Goal: Navigation & Orientation: Find specific page/section

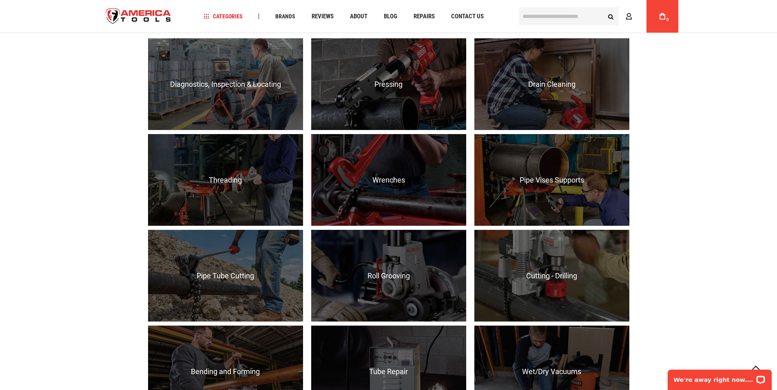
scroll to position [480, 0]
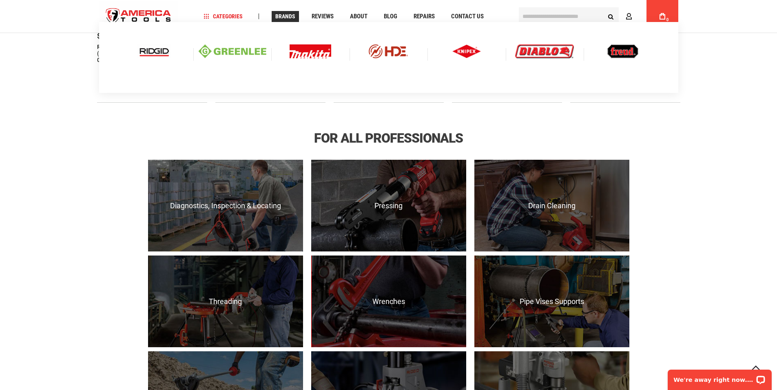
click at [170, 58] on div at bounding box center [154, 51] width 78 height 30
click at [165, 52] on img at bounding box center [154, 51] width 34 height 14
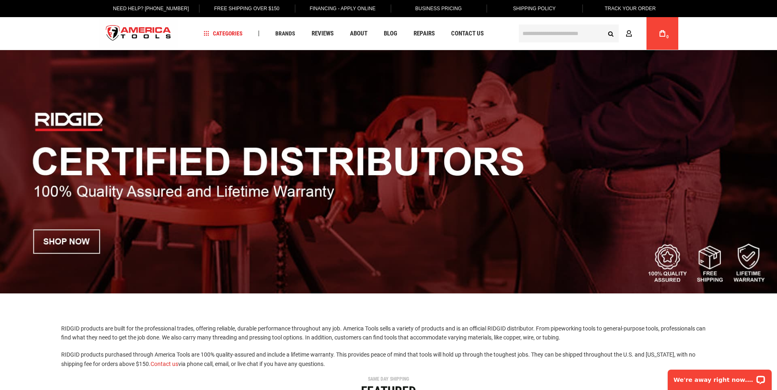
click at [537, 33] on input "text" at bounding box center [569, 33] width 100 height 18
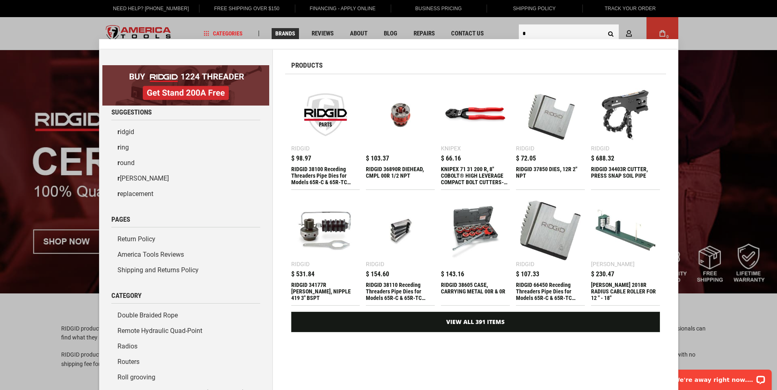
type input "*"
click at [285, 33] on span "Brands" at bounding box center [285, 34] width 20 height 6
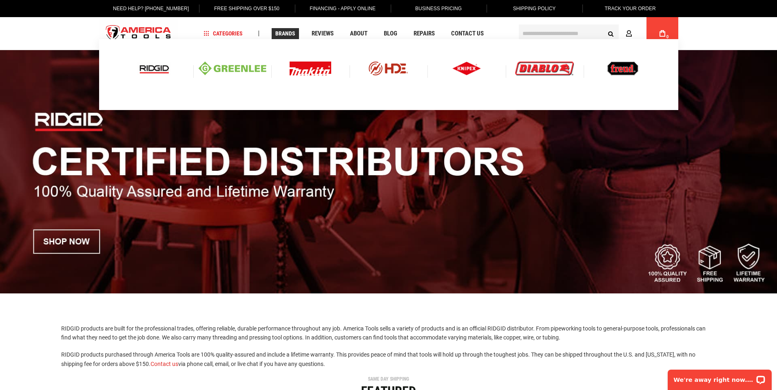
click at [155, 66] on img at bounding box center [154, 69] width 34 height 14
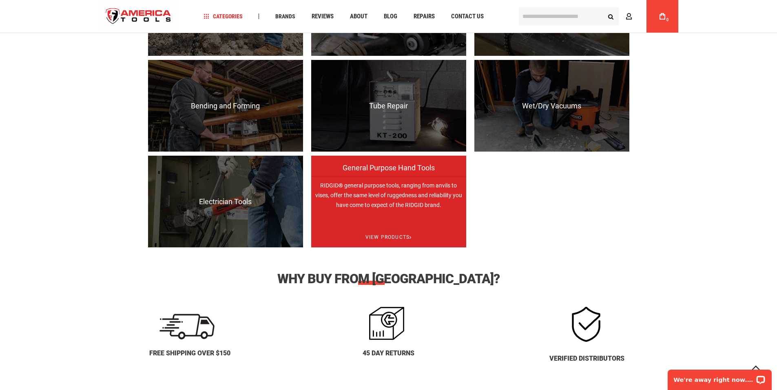
scroll to position [951, 0]
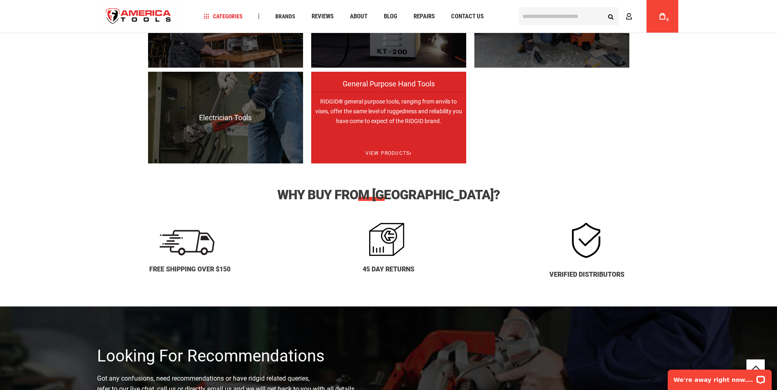
click at [387, 105] on p "RIDGID® general purpose tools, ranging from anvils to vises, offer the same lev…" at bounding box center [388, 138] width 155 height 92
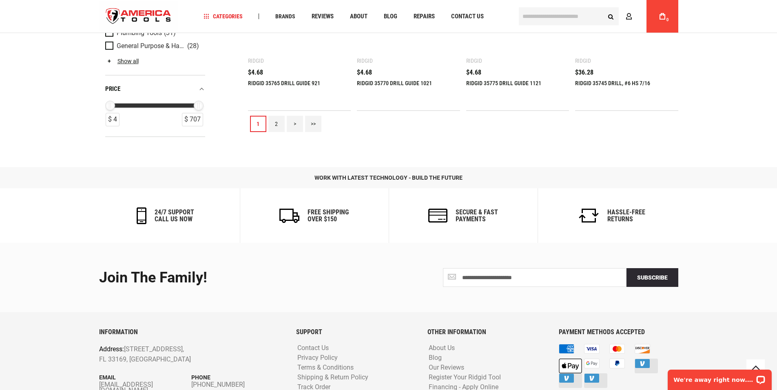
scroll to position [883, 0]
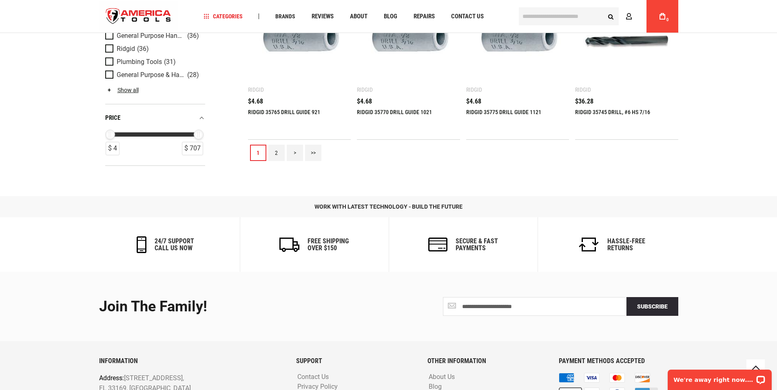
click at [312, 151] on link ">>" at bounding box center [313, 153] width 16 height 16
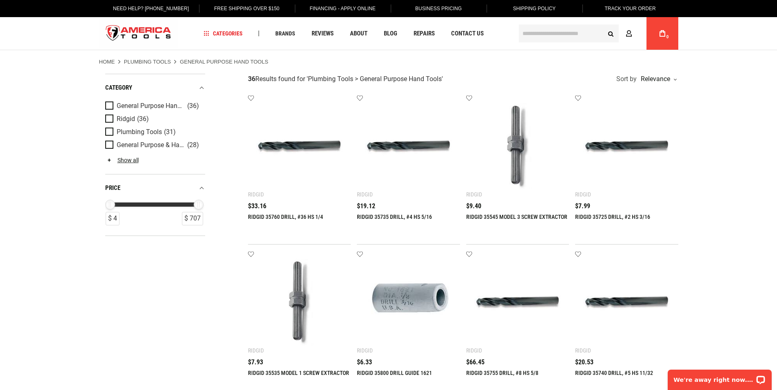
scroll to position [228, 0]
